Goal: Find specific page/section: Find specific page/section

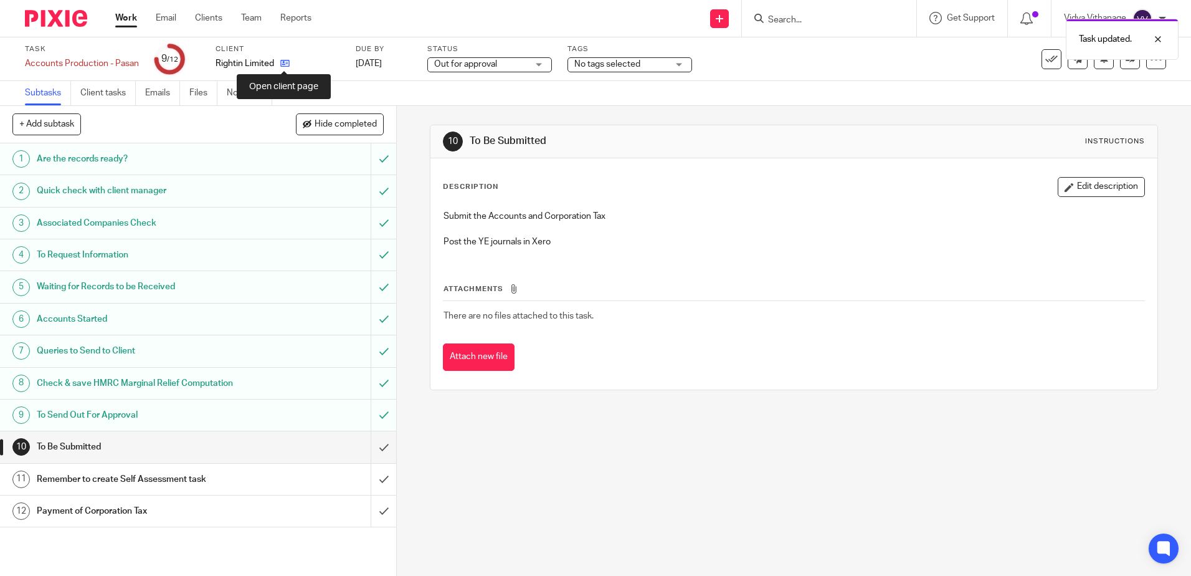
click at [282, 60] on icon at bounding box center [284, 63] width 9 height 9
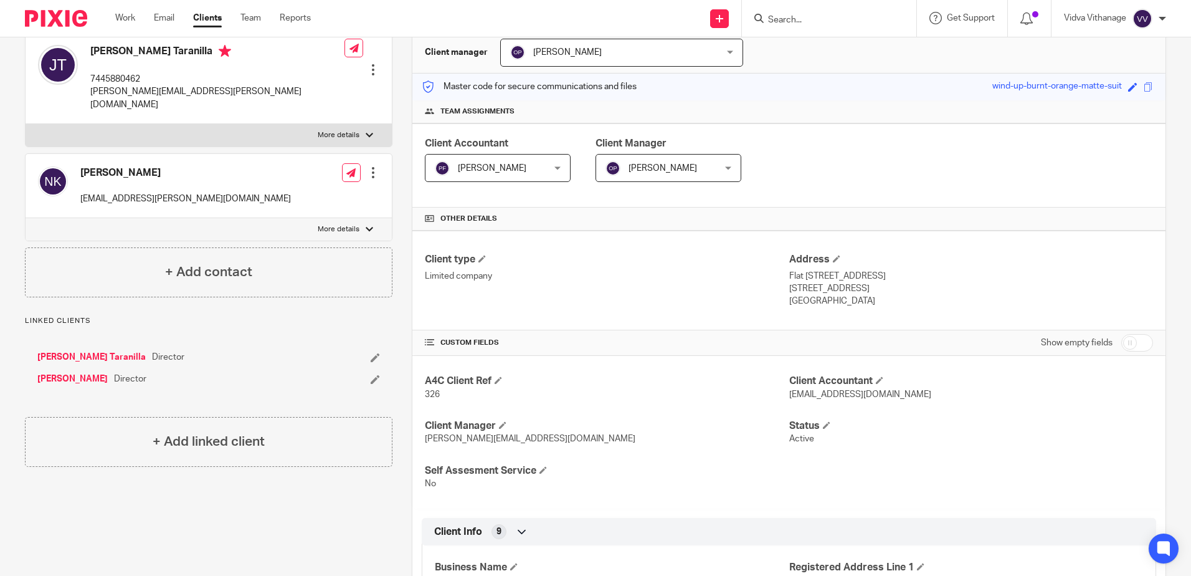
scroll to position [124, 0]
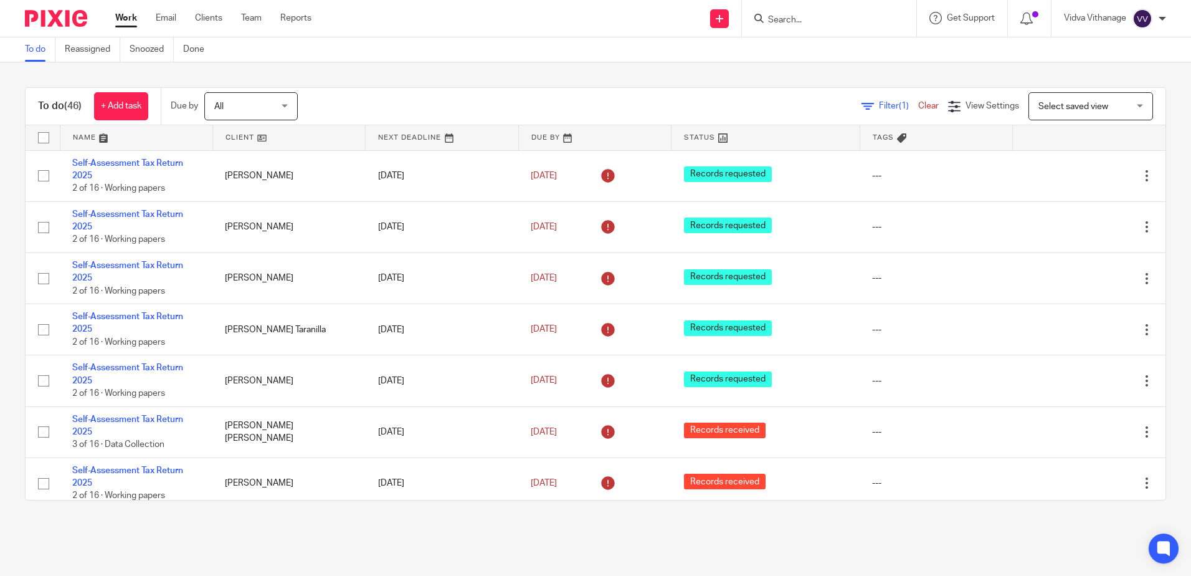
click at [123, 15] on link "Work" at bounding box center [126, 18] width 22 height 12
click at [811, 22] on input "Search" at bounding box center [823, 20] width 112 height 11
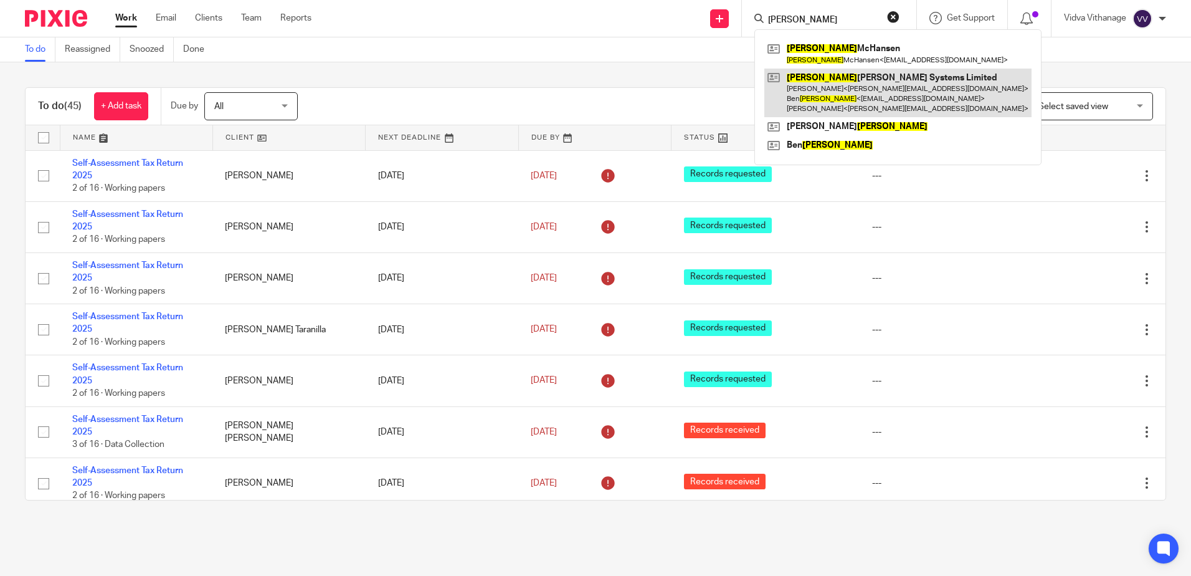
type input "lindsay"
click at [842, 78] on link at bounding box center [897, 93] width 267 height 49
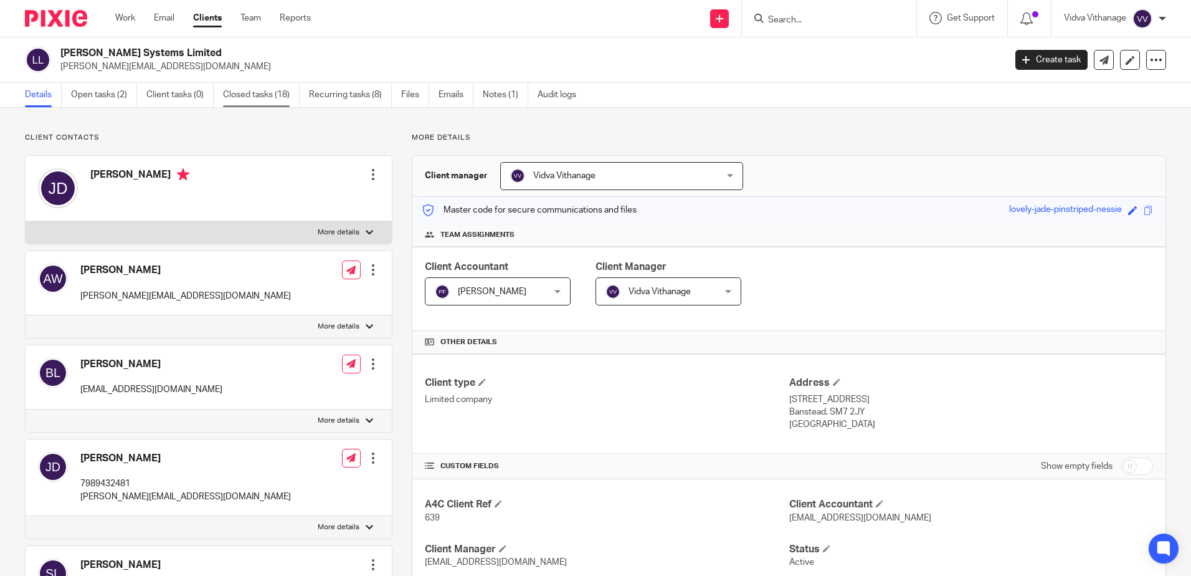
click at [257, 97] on link "Closed tasks (18)" at bounding box center [261, 95] width 77 height 24
